Goal: Find contact information: Find contact information

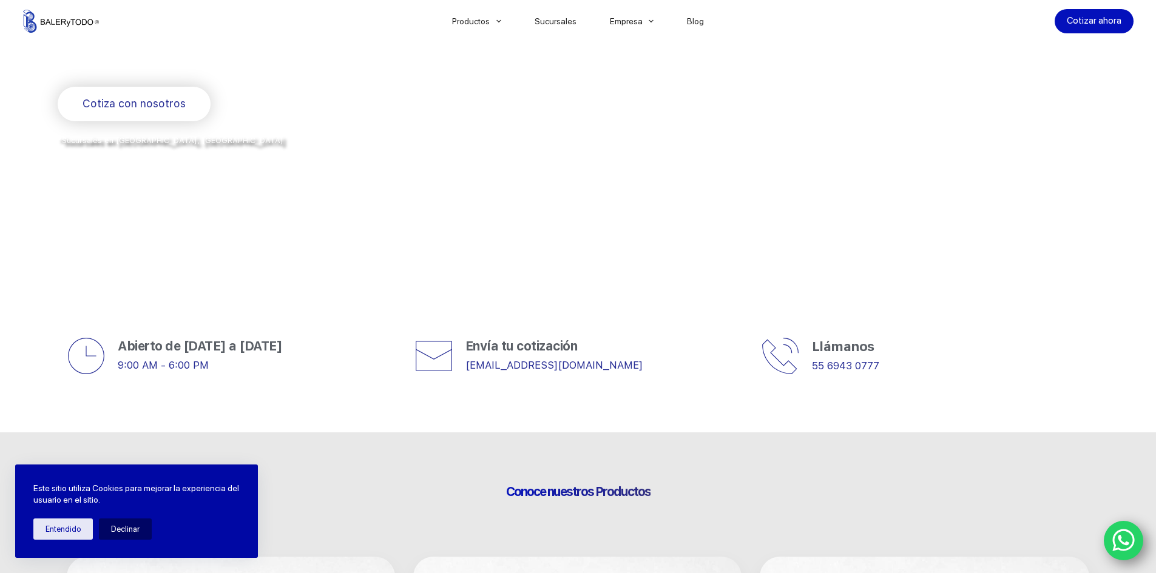
scroll to position [303, 0]
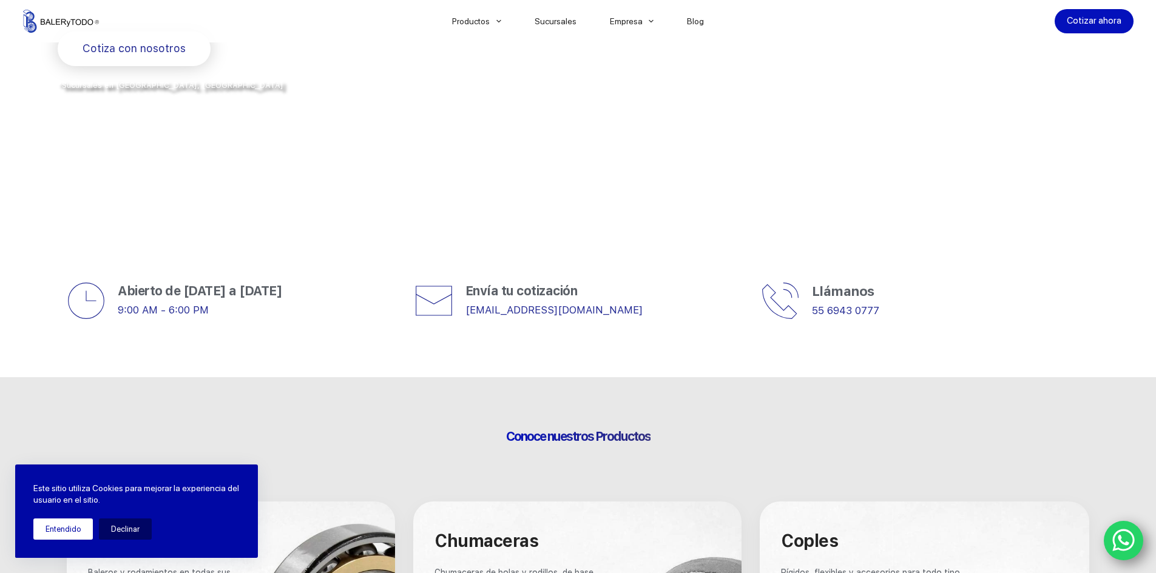
click at [72, 531] on button "Entendido" at bounding box center [62, 529] width 59 height 21
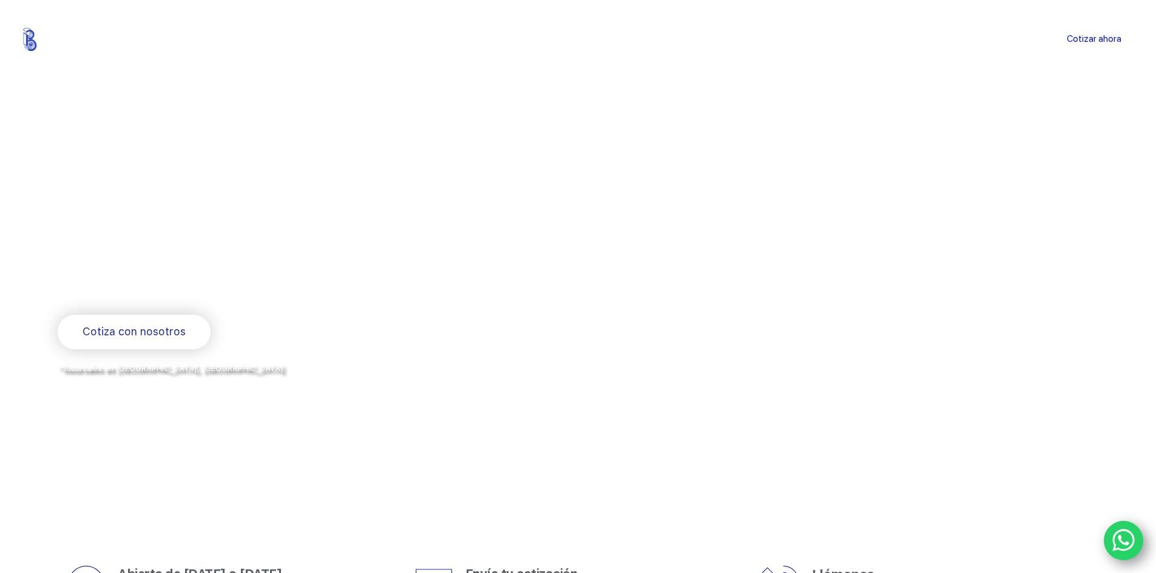
scroll to position [0, 0]
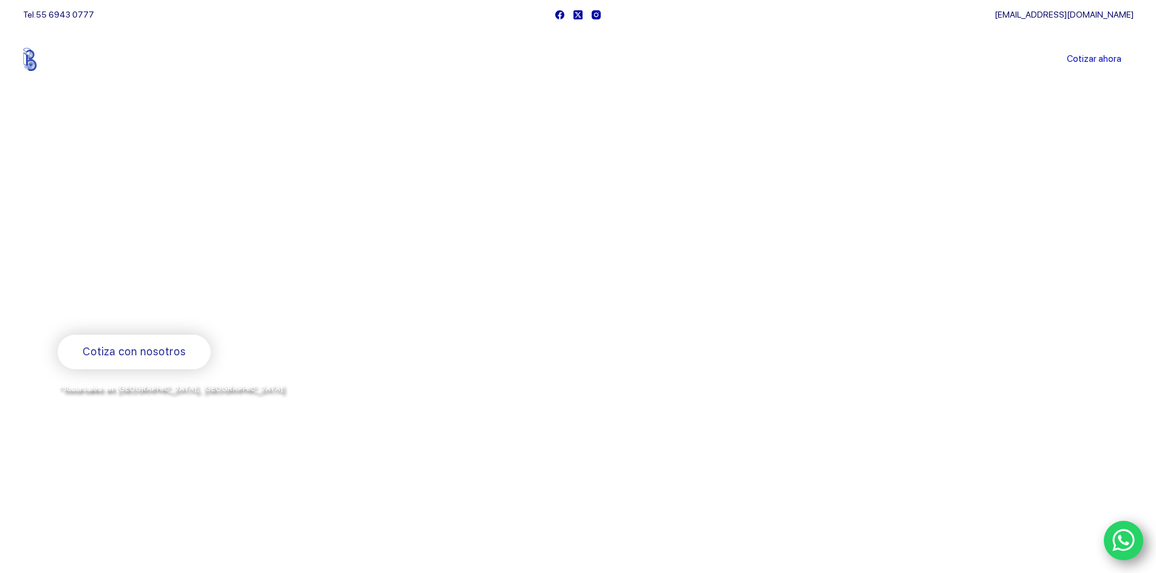
click at [559, 59] on link "Sucursales" at bounding box center [555, 59] width 75 height 0
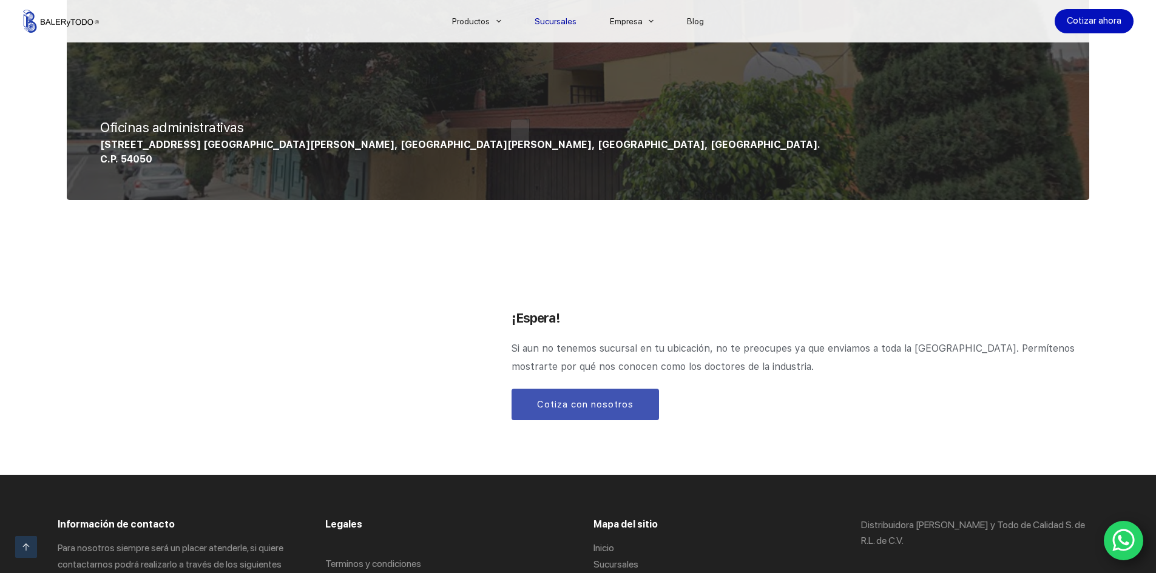
scroll to position [1335, 0]
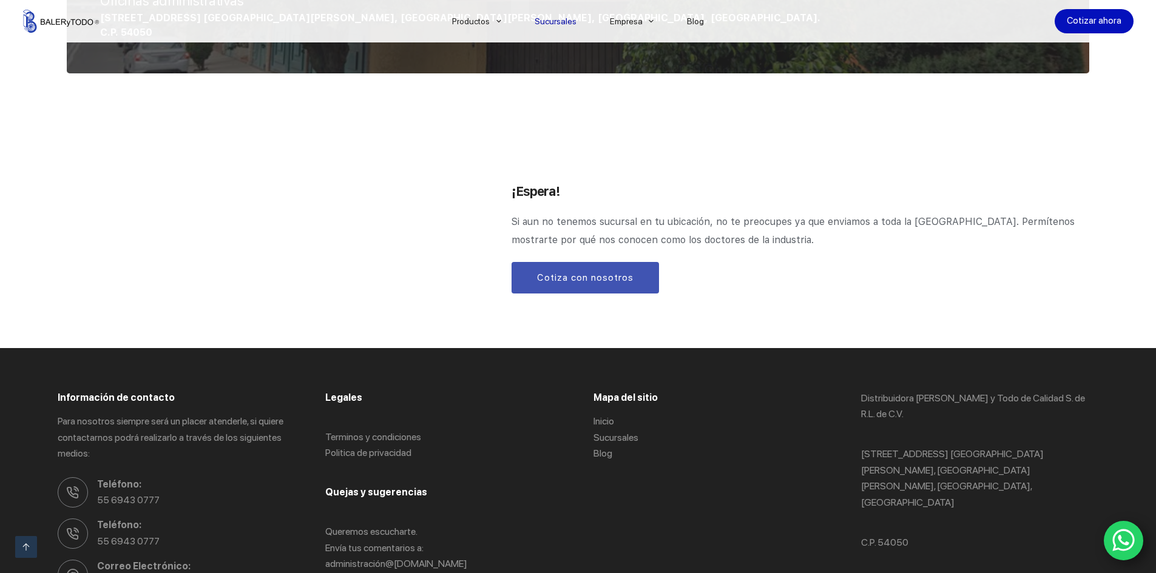
click at [1125, 543] on icon "WhatsApp" at bounding box center [1123, 540] width 23 height 25
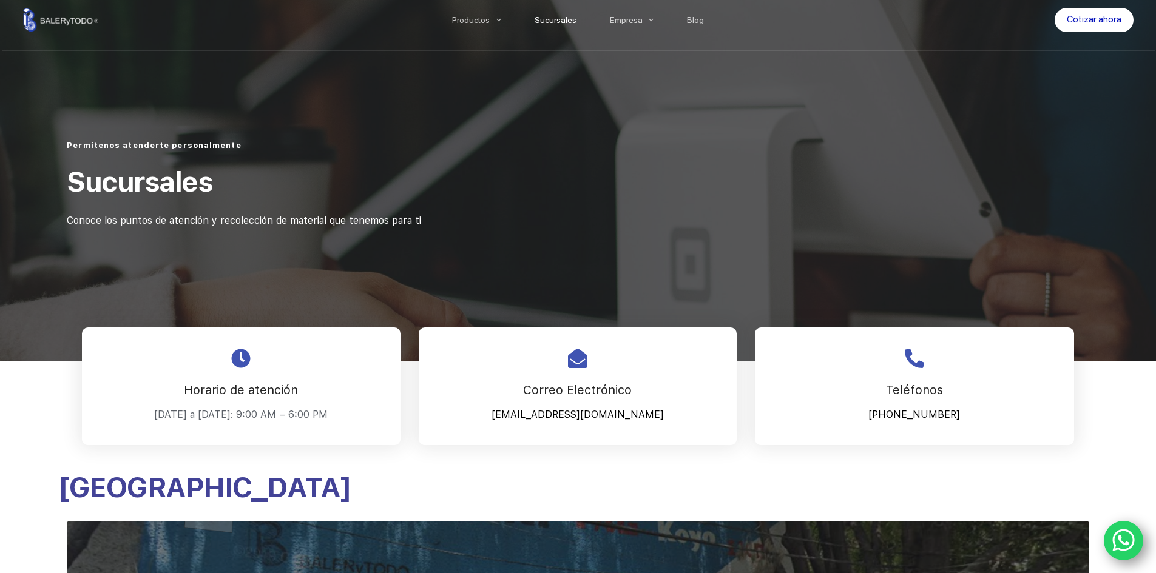
scroll to position [0, 0]
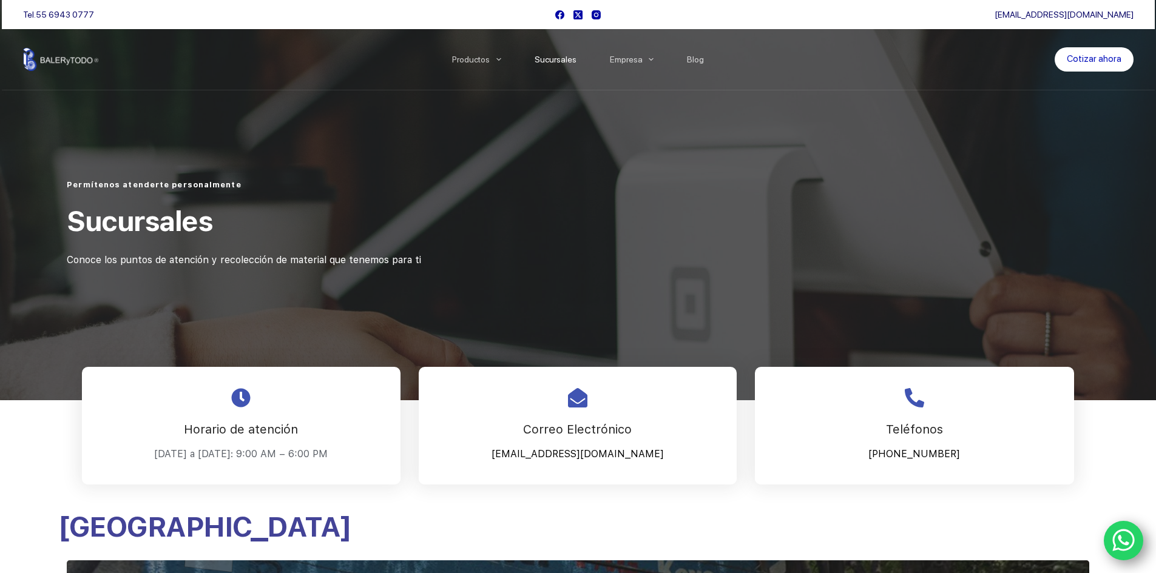
click at [60, 58] on img at bounding box center [61, 59] width 76 height 23
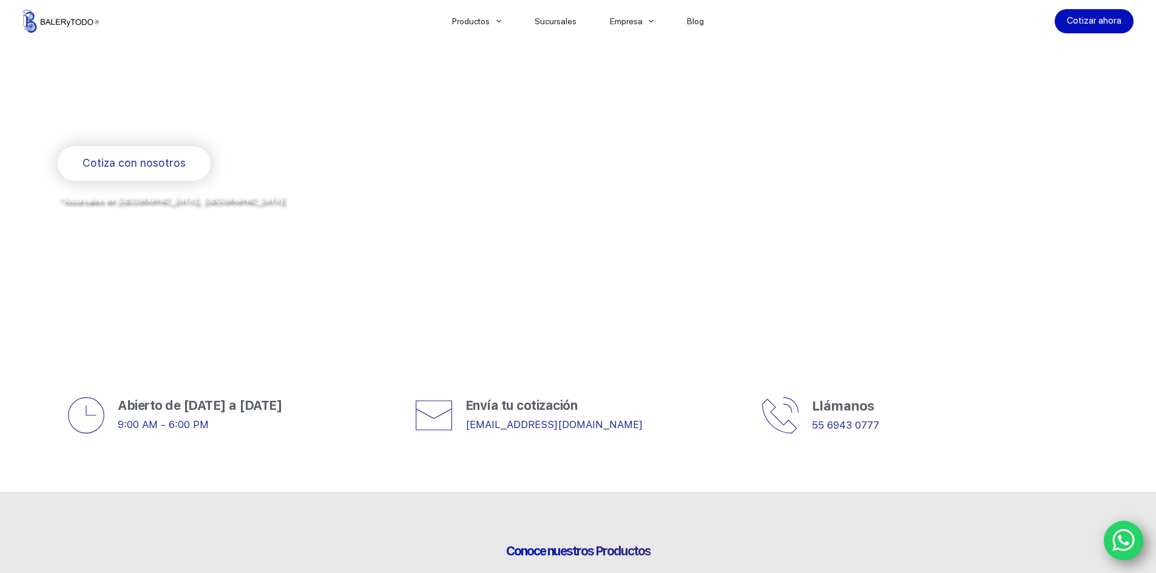
scroll to position [243, 0]
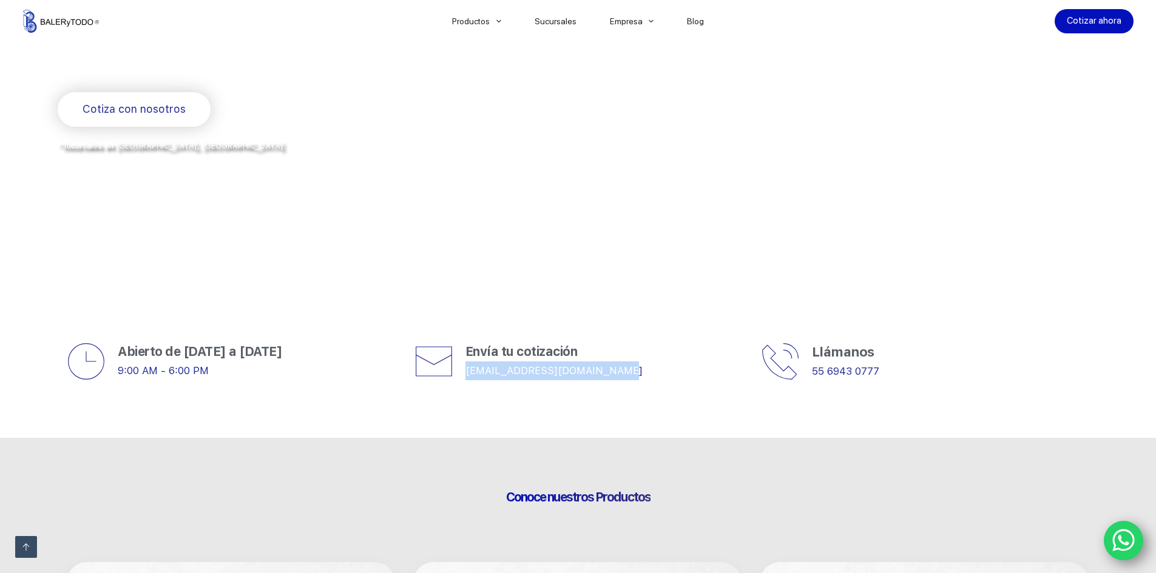
drag, startPoint x: 462, startPoint y: 370, endPoint x: 612, endPoint y: 369, distance: 149.9
click at [612, 369] on div "Envía tu cotización [EMAIL_ADDRESS][DOMAIN_NAME]" at bounding box center [578, 361] width 328 height 39
copy link "[EMAIL_ADDRESS][DOMAIN_NAME]"
